Goal: Navigation & Orientation: Find specific page/section

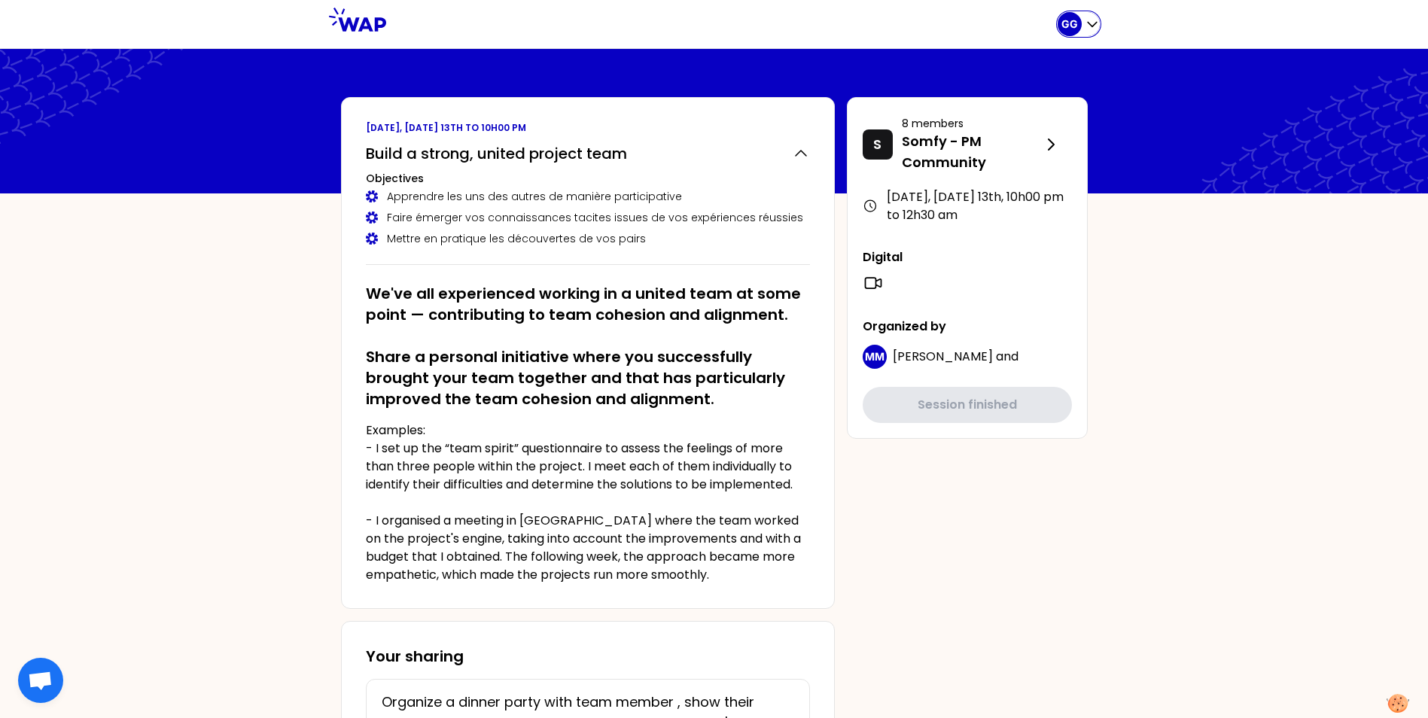
click at [1068, 22] on p "GG" at bounding box center [1070, 24] width 17 height 15
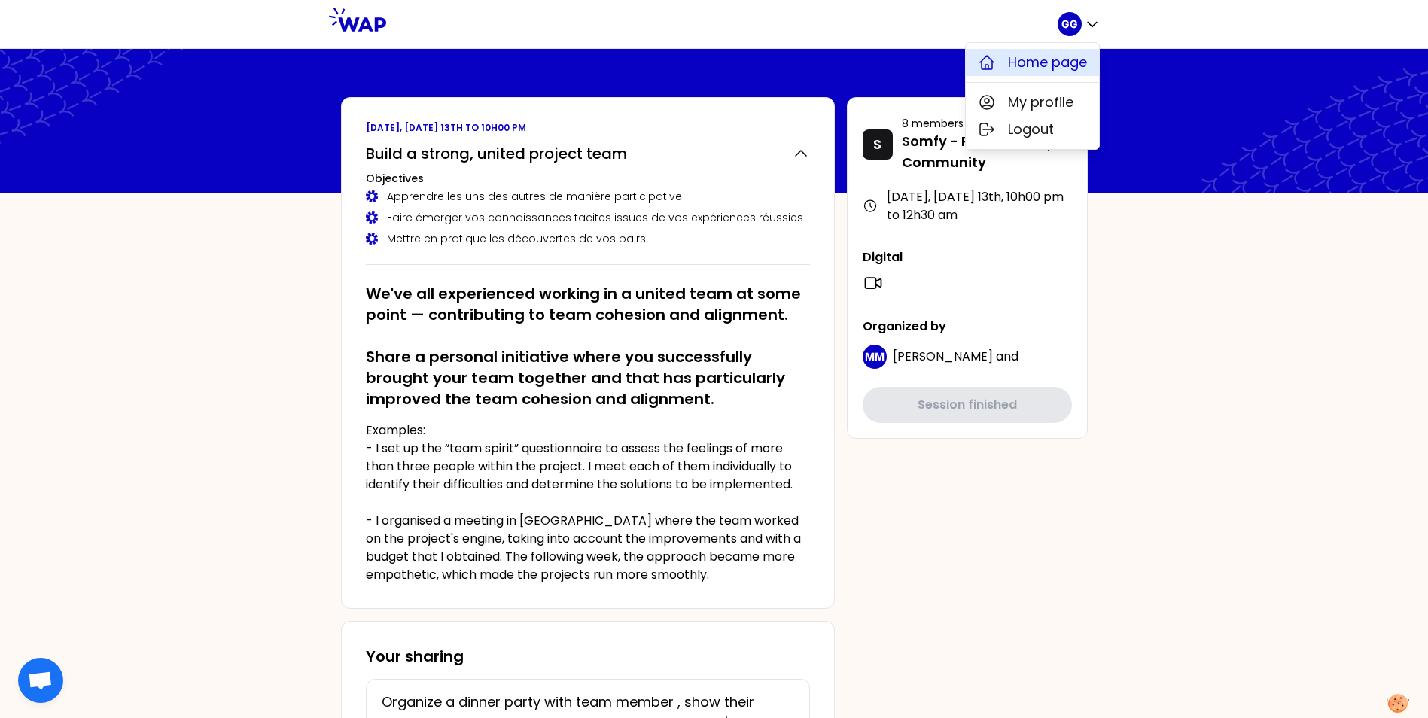
click at [1063, 56] on span "Home page" at bounding box center [1047, 62] width 79 height 21
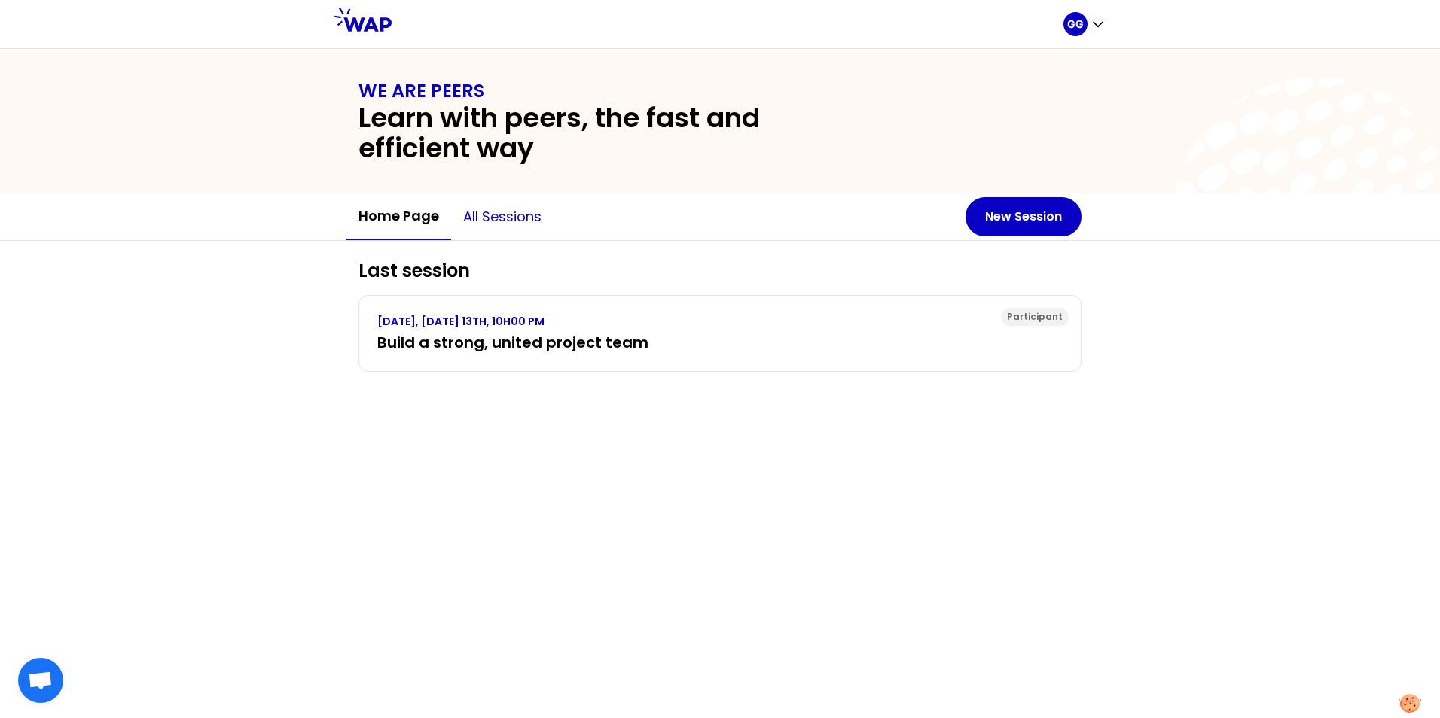
click at [507, 224] on button "All sessions" at bounding box center [502, 216] width 102 height 45
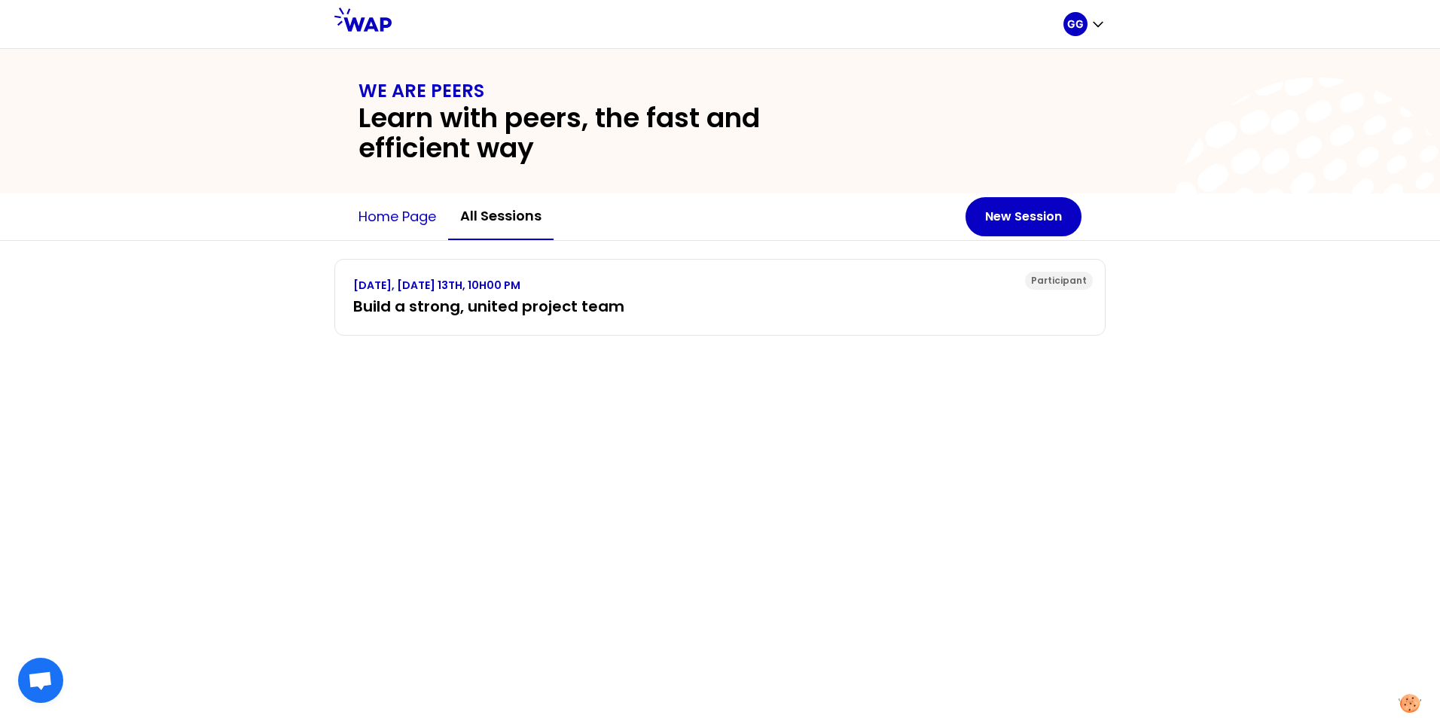
click at [391, 213] on button "Home page" at bounding box center [397, 216] width 102 height 45
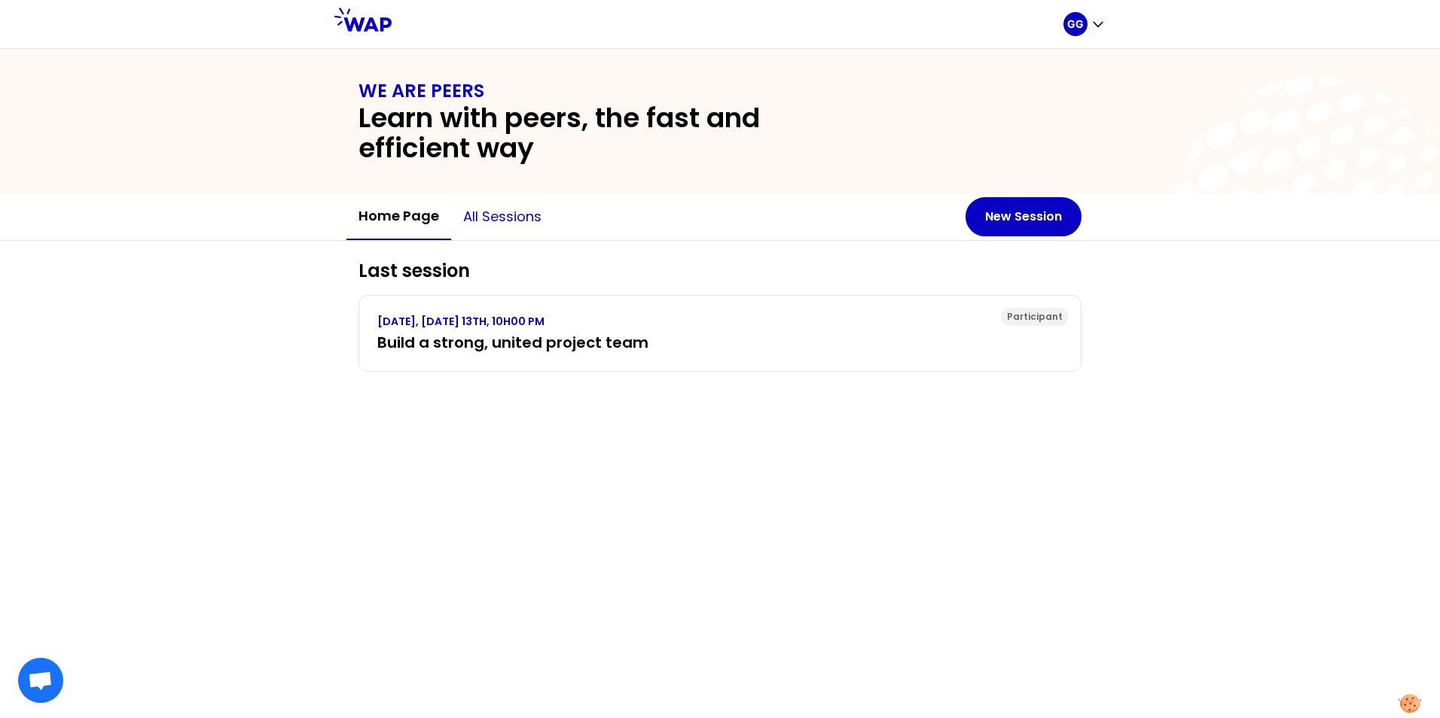
click at [486, 213] on button "All sessions" at bounding box center [502, 216] width 102 height 45
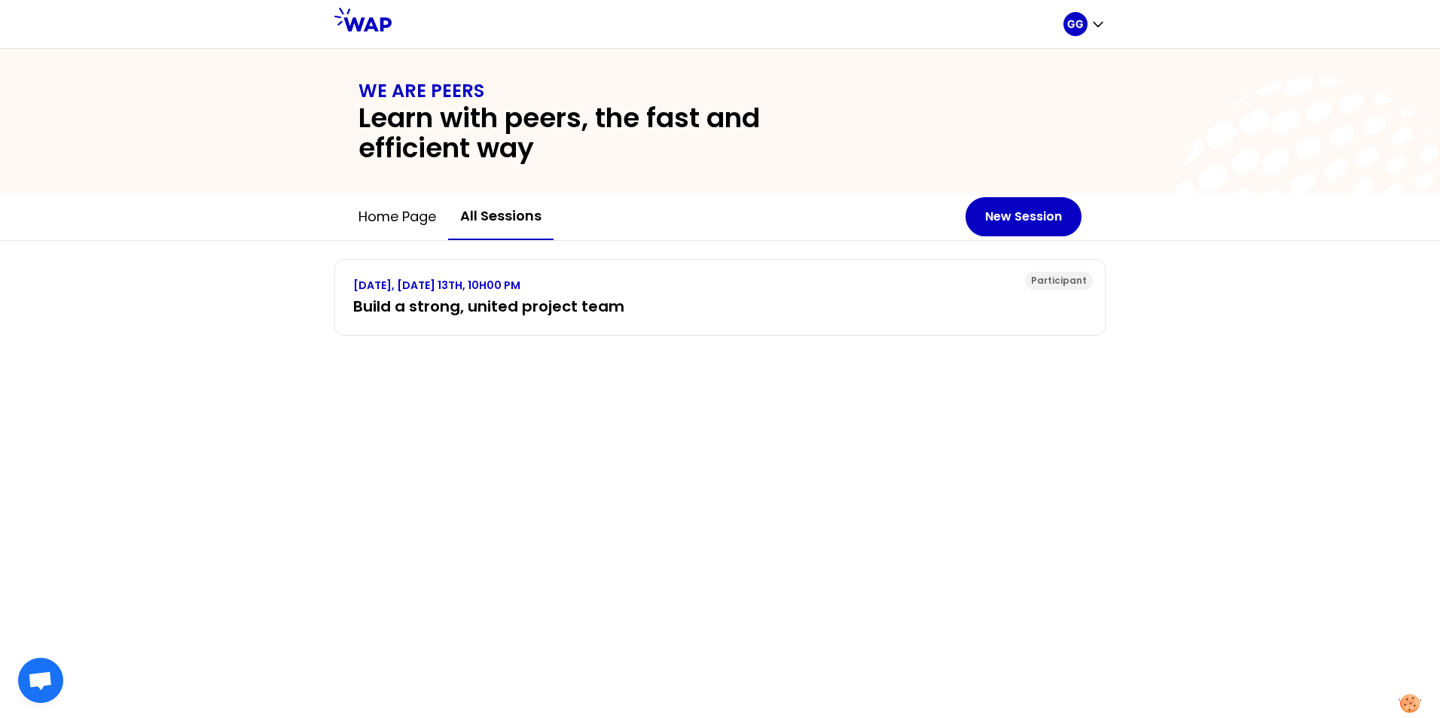
click at [371, 31] on icon at bounding box center [362, 20] width 57 height 24
